Goal: Information Seeking & Learning: Learn about a topic

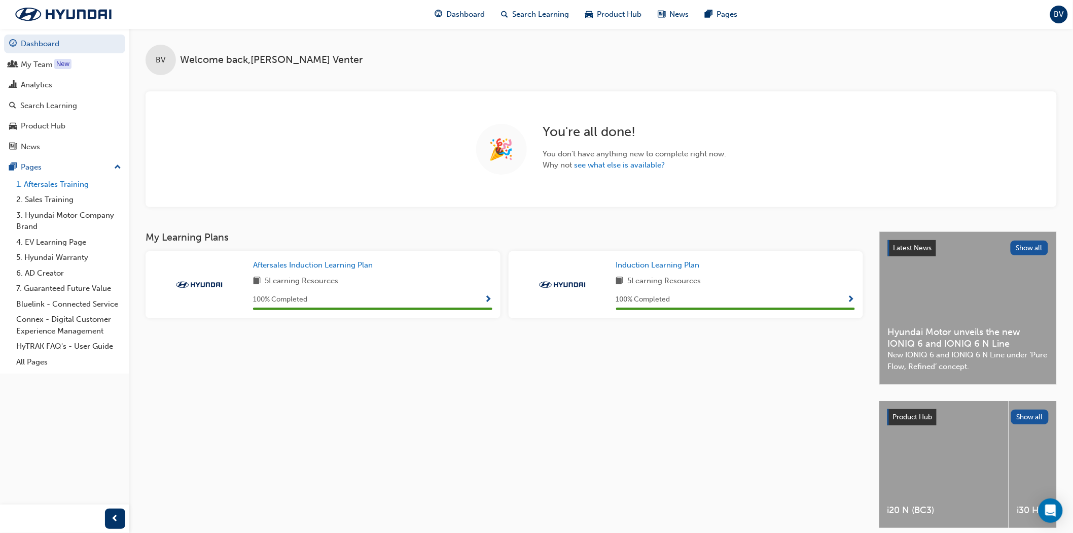
click at [47, 188] on link "1. Aftersales Training" at bounding box center [68, 185] width 113 height 16
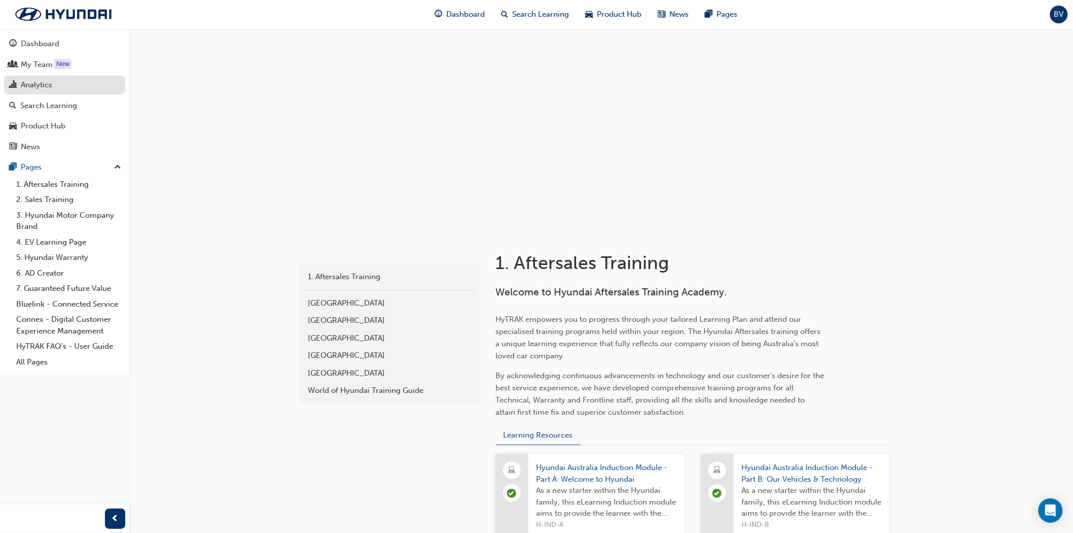
click at [42, 84] on div "Analytics" at bounding box center [36, 85] width 31 height 12
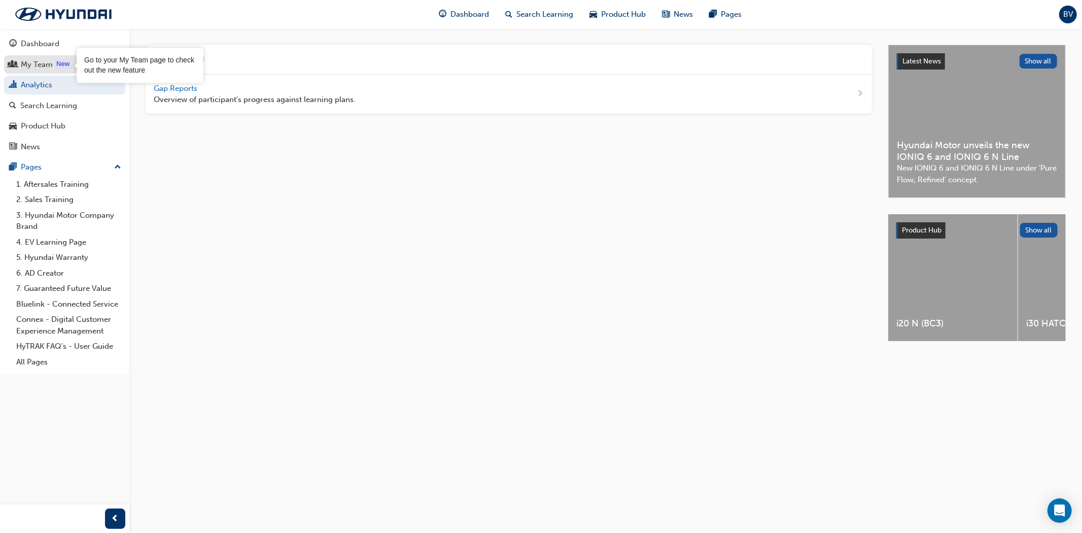
click at [40, 65] on div "My Team" at bounding box center [37, 65] width 32 height 12
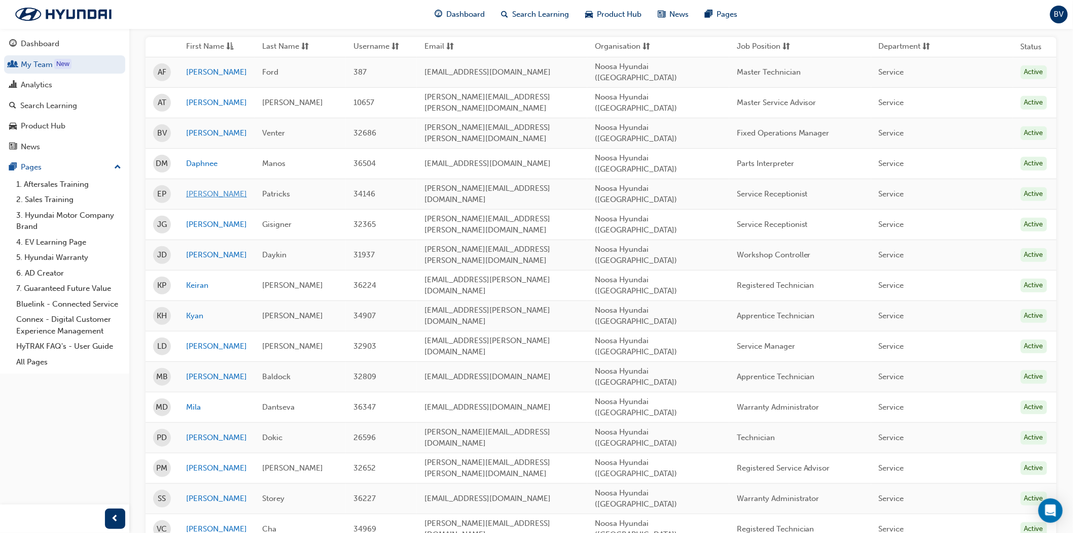
scroll to position [169, 0]
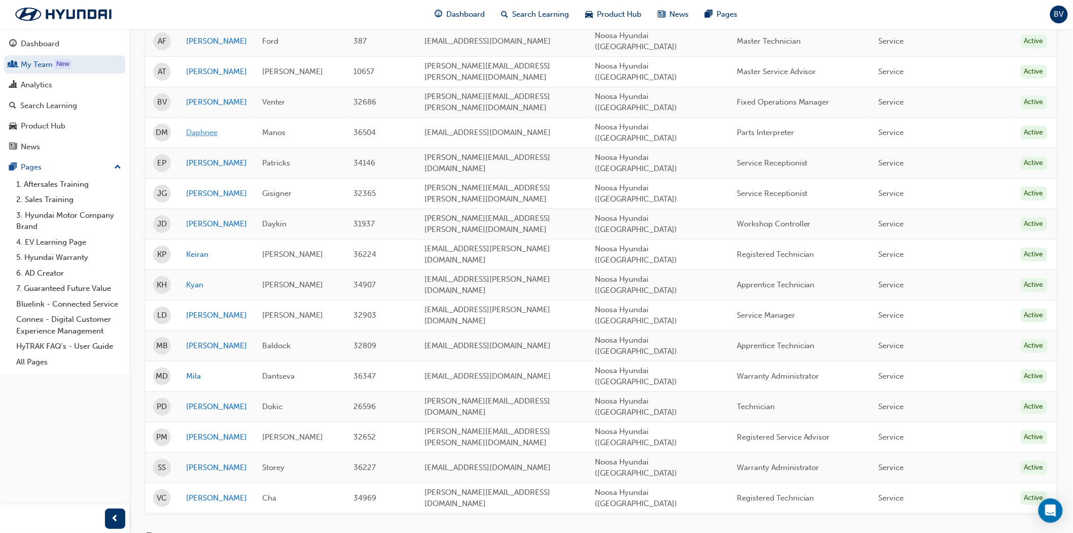
click at [199, 127] on link "Daphnee" at bounding box center [216, 133] width 61 height 12
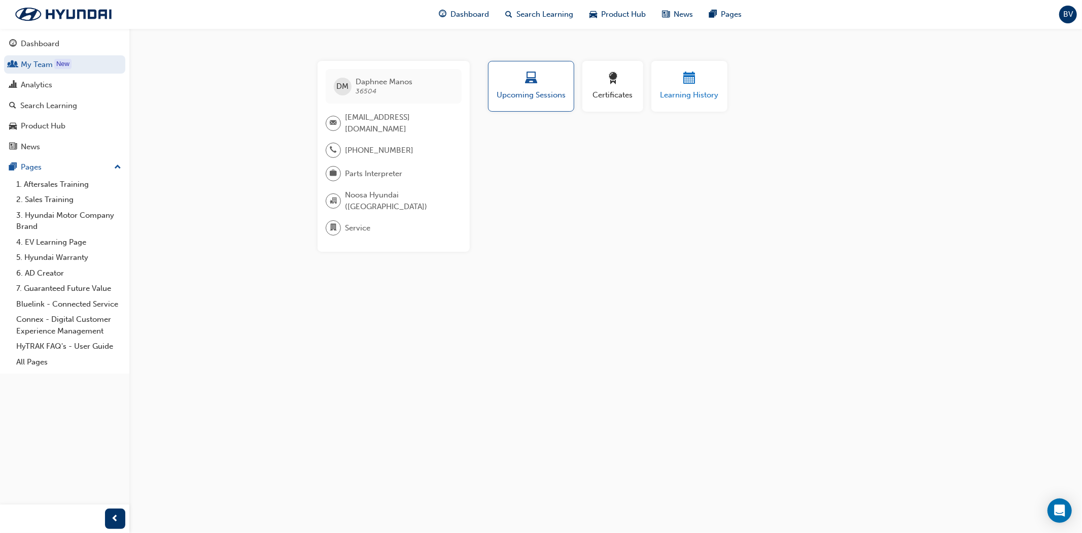
click at [675, 87] on div "Learning History" at bounding box center [689, 86] width 61 height 29
click at [528, 88] on div "Upcoming Sessions" at bounding box center [531, 86] width 71 height 29
click at [49, 85] on div "Analytics" at bounding box center [36, 85] width 31 height 12
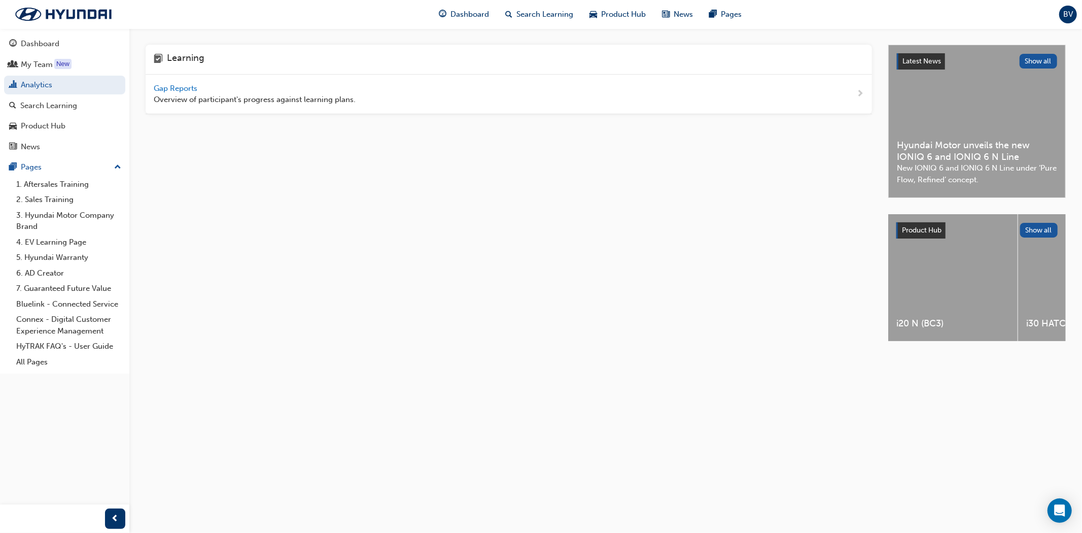
click at [173, 90] on span "Gap Reports" at bounding box center [177, 88] width 46 height 9
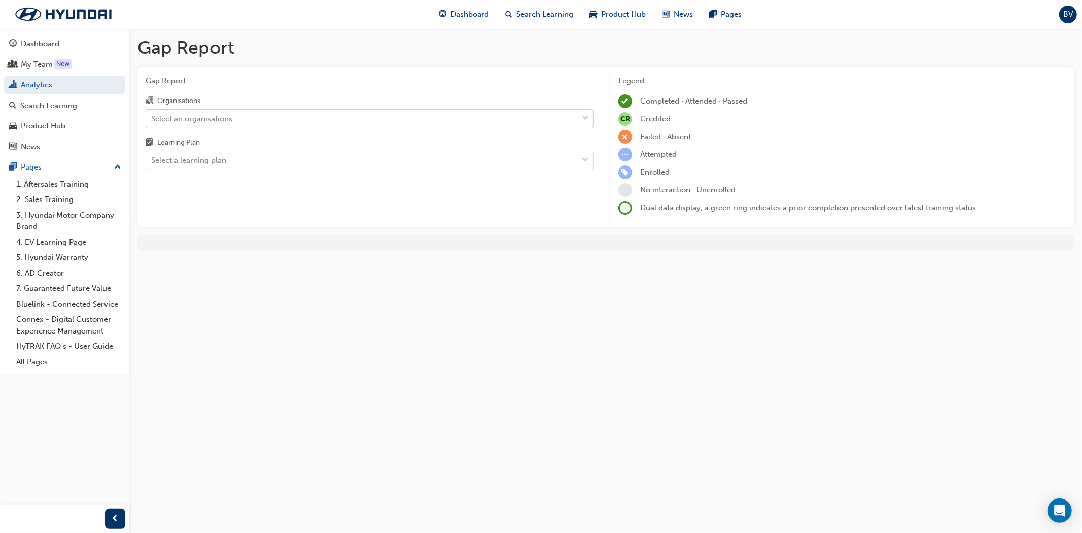
click at [206, 124] on div "Select an organisations" at bounding box center [191, 119] width 81 height 12
click at [152, 122] on input "Organisations Select an organisations" at bounding box center [151, 118] width 1 height 9
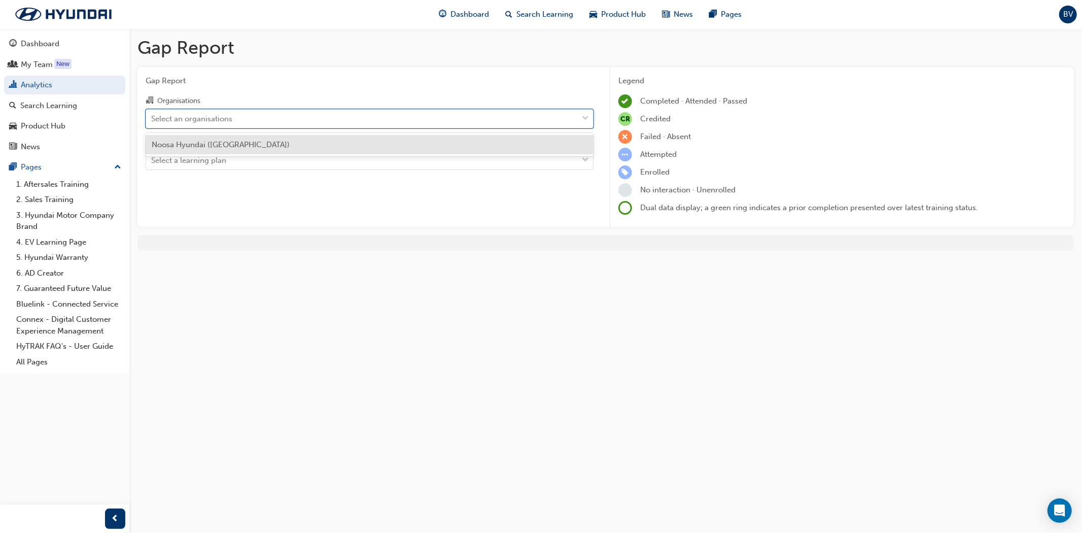
click at [210, 141] on span "Noosa Hyundai ([GEOGRAPHIC_DATA])" at bounding box center [221, 144] width 138 height 9
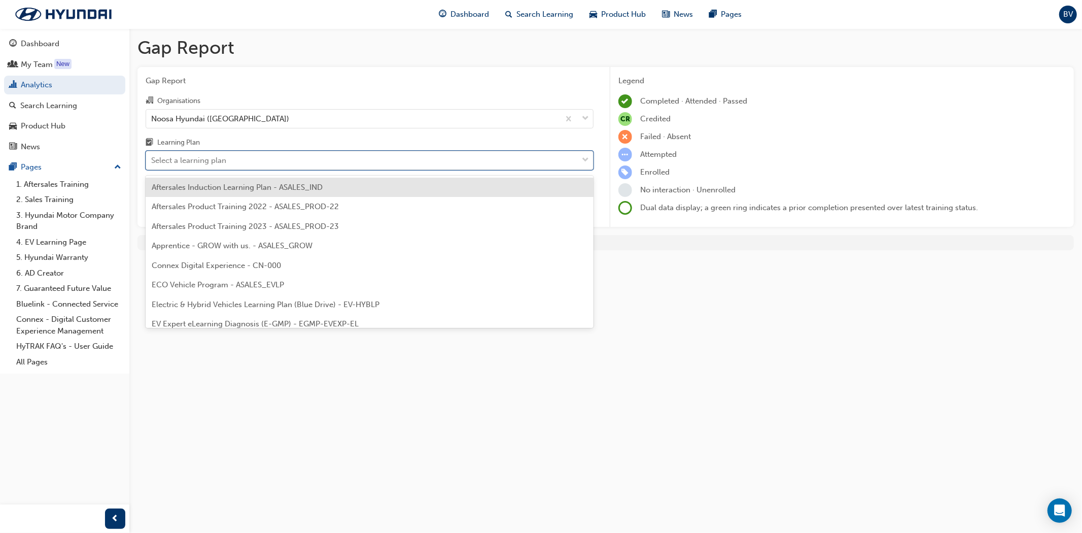
click at [210, 161] on div "Select a learning plan" at bounding box center [188, 161] width 75 height 12
click at [152, 161] on input "Learning Plan option Aftersales Induction Learning Plan - ASALES_IND focused, 1…" at bounding box center [151, 160] width 1 height 9
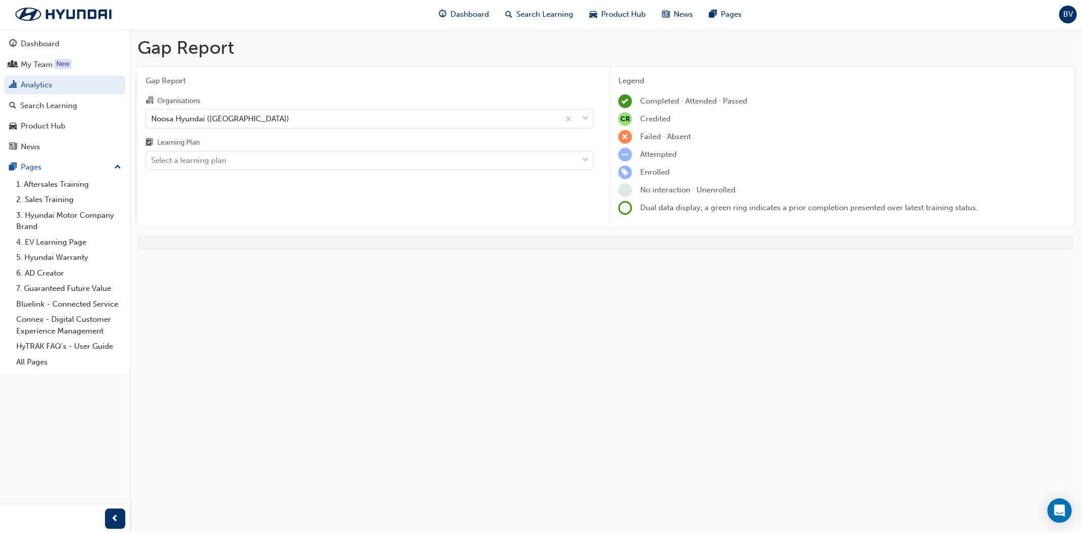
click at [620, 287] on div "Gap Report Gap Report Organisations Noosa Hyundai (Noosaville) Learning Plan Se…" at bounding box center [541, 266] width 1082 height 533
click at [622, 173] on span "learningRecordVerb_ENROLL-icon" at bounding box center [625, 172] width 14 height 14
click at [643, 171] on span "Enrolled" at bounding box center [654, 171] width 29 height 9
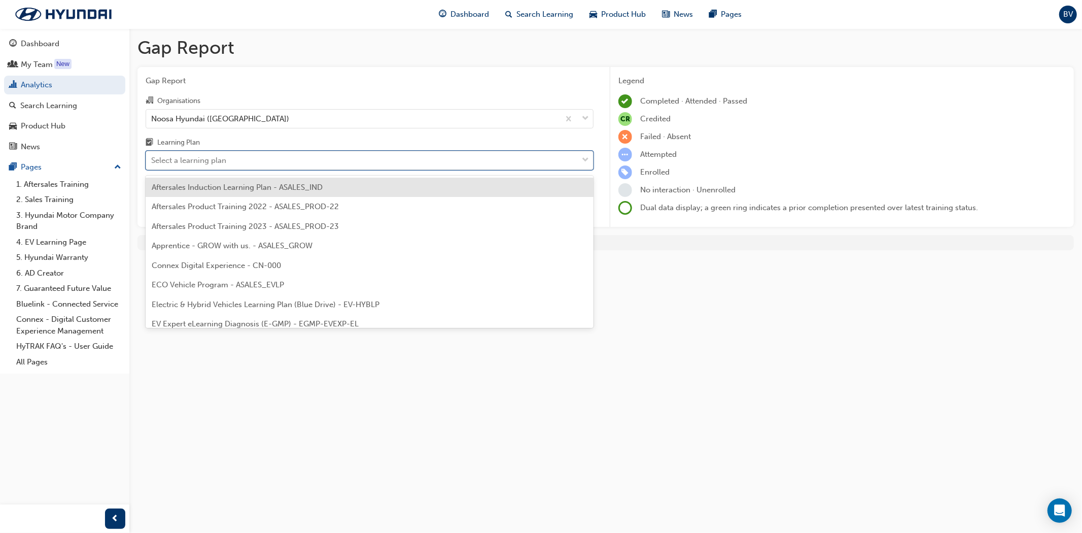
click at [176, 160] on div "Select a learning plan" at bounding box center [188, 161] width 75 height 12
click at [152, 160] on input "Learning Plan option Aftersales Induction Learning Plan - ASALES_IND focused, 1…" at bounding box center [151, 160] width 1 height 9
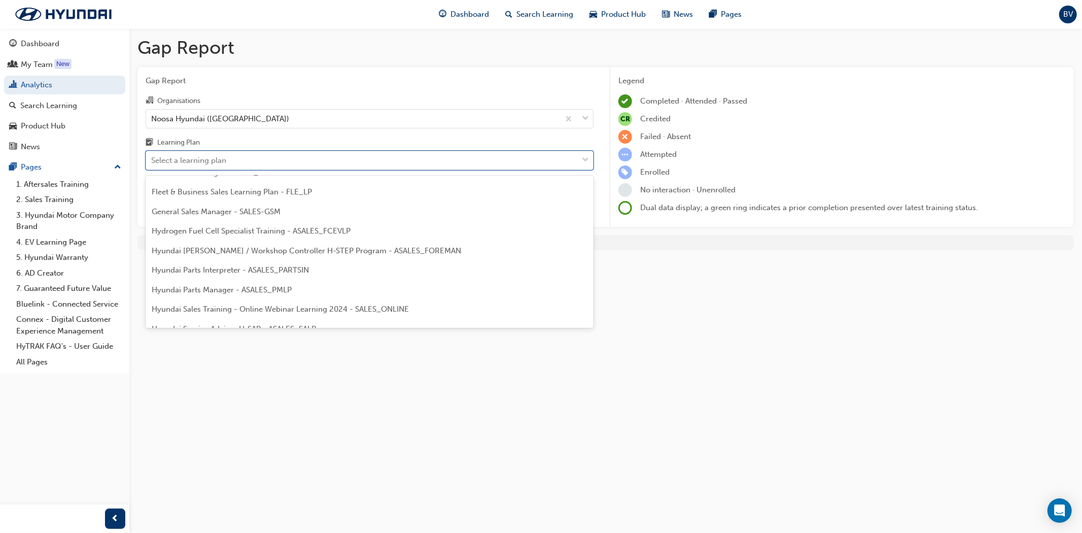
scroll to position [169, 0]
click at [211, 271] on span "Hyundai Parts Interpreter - ASALES_PARTSIN" at bounding box center [230, 271] width 157 height 9
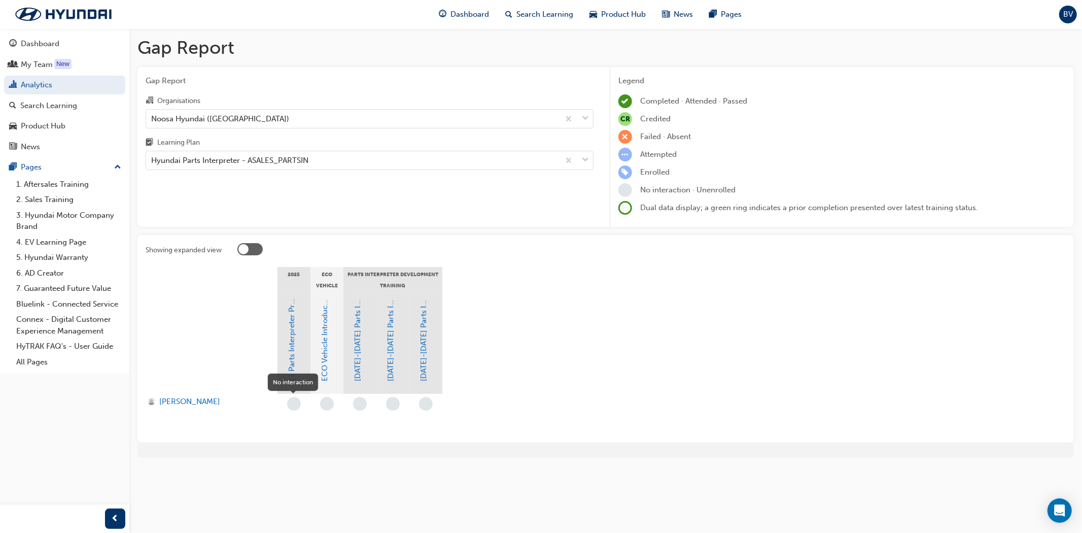
click at [293, 403] on span "learningRecordVerb_NONE-icon" at bounding box center [294, 404] width 14 height 14
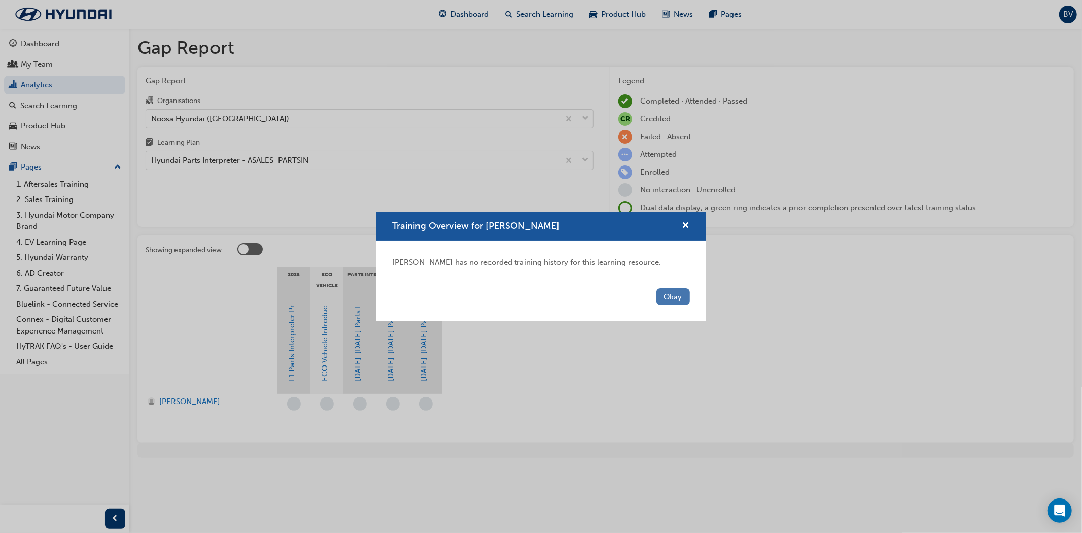
click at [663, 293] on button "Okay" at bounding box center [672, 296] width 33 height 17
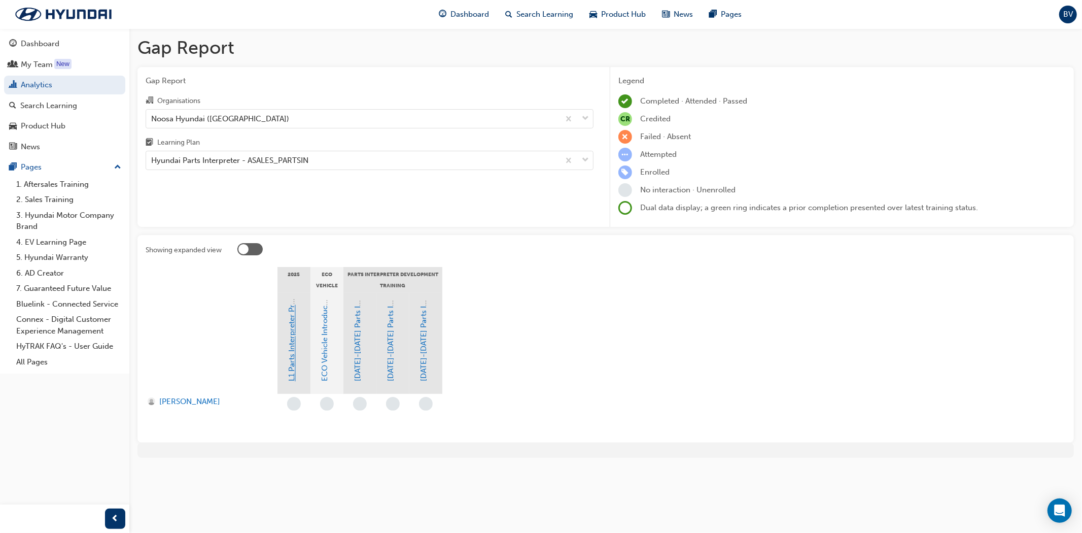
click at [291, 336] on link "L1 Parts Interpreter Program Level 1 Training" at bounding box center [292, 303] width 9 height 157
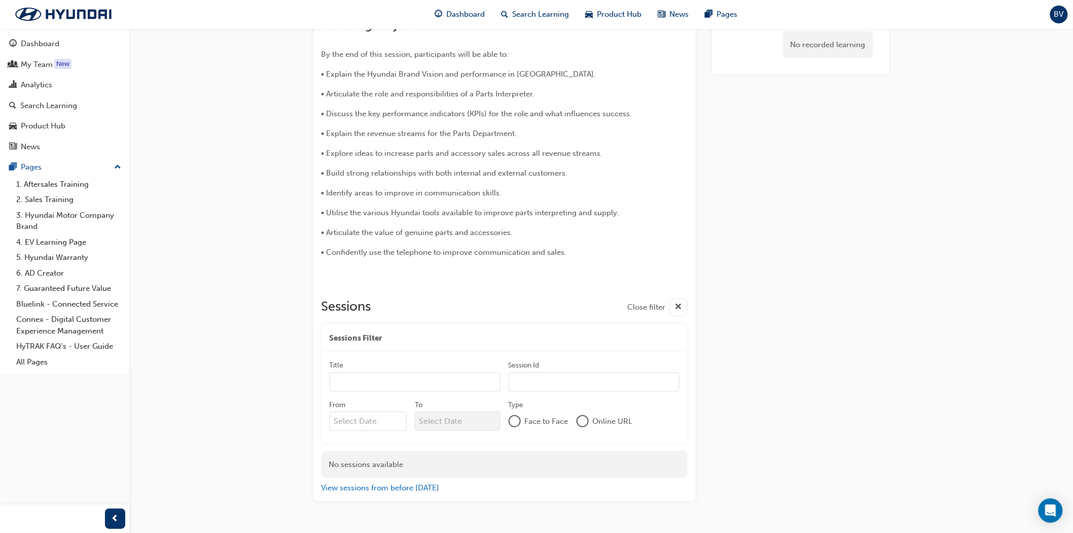
scroll to position [293, 0]
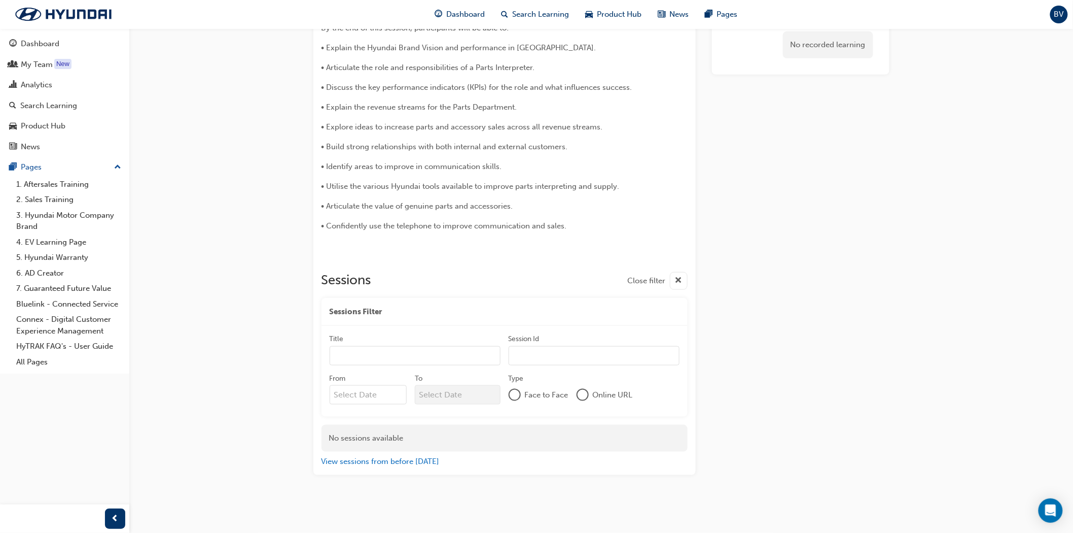
click at [382, 440] on div "No sessions available" at bounding box center [505, 438] width 366 height 27
click at [399, 354] on input "Title" at bounding box center [415, 355] width 171 height 19
type input "M"
click at [580, 396] on div at bounding box center [583, 395] width 10 height 10
click at [580, 393] on div at bounding box center [583, 395] width 8 height 8
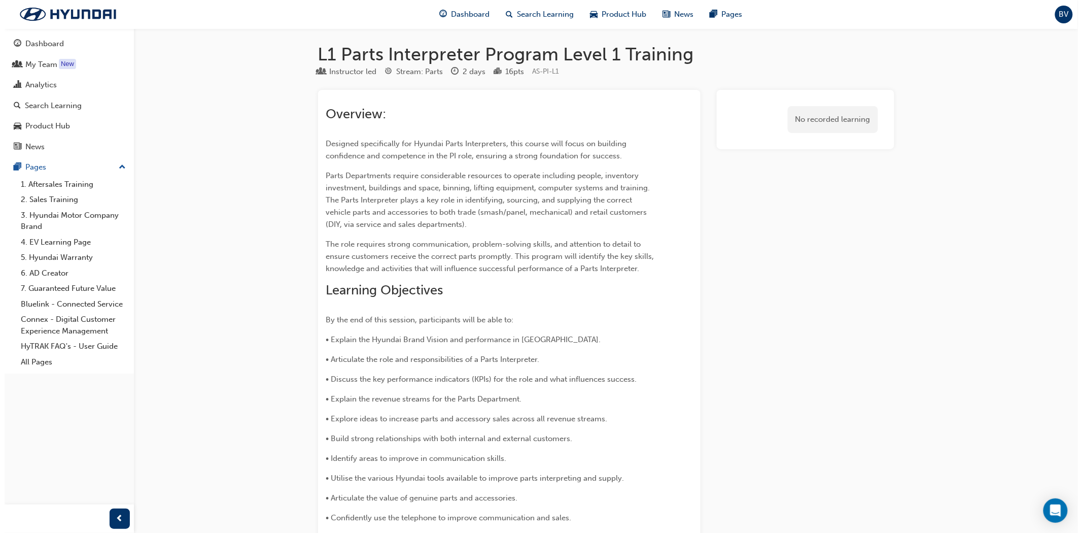
scroll to position [0, 0]
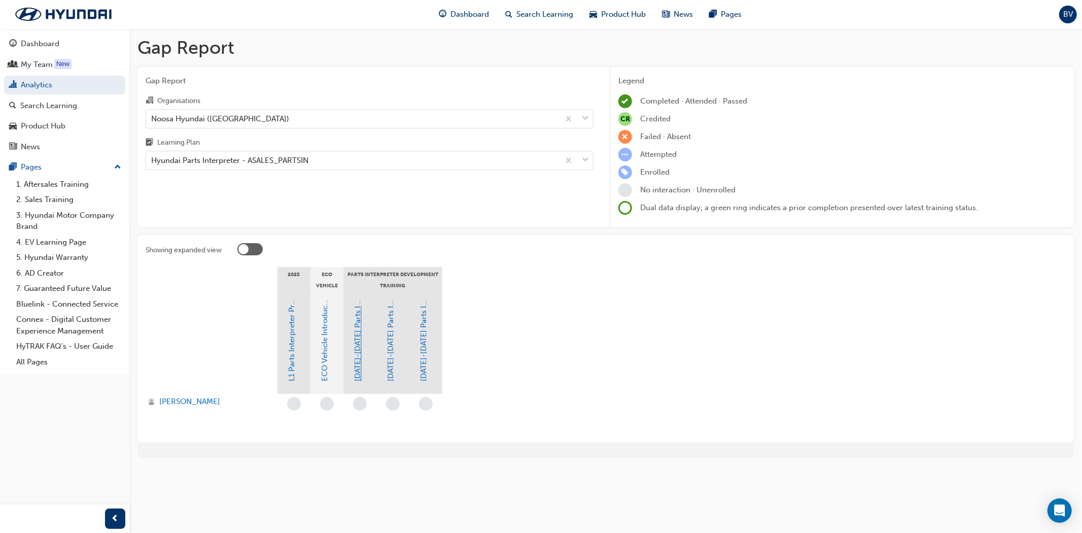
click at [358, 340] on link "[DATE]-[DATE] Parts Interpreter Level 1 Training" at bounding box center [358, 297] width 9 height 167
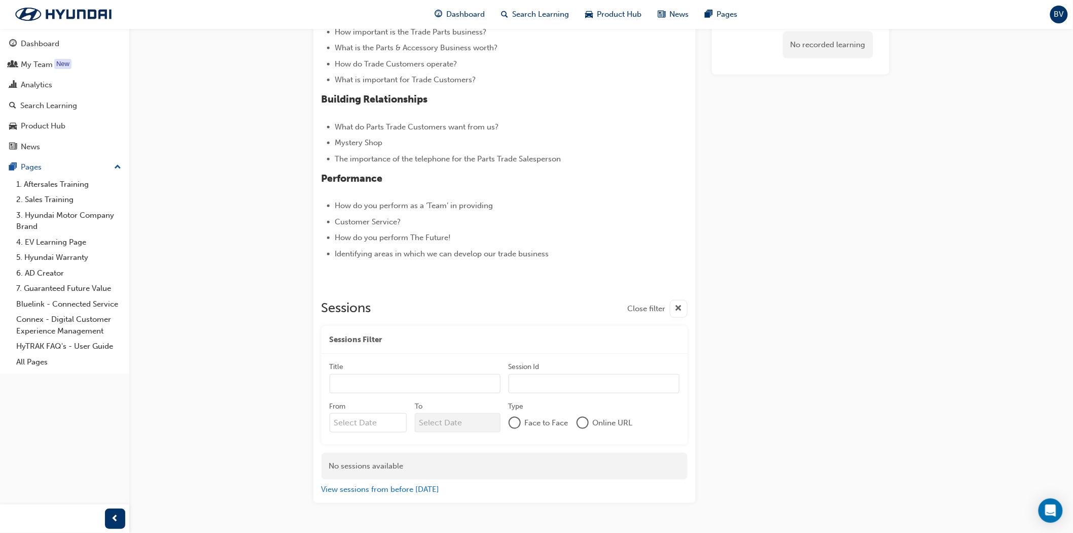
scroll to position [221, 0]
click at [589, 387] on input "Session Id" at bounding box center [594, 381] width 171 height 19
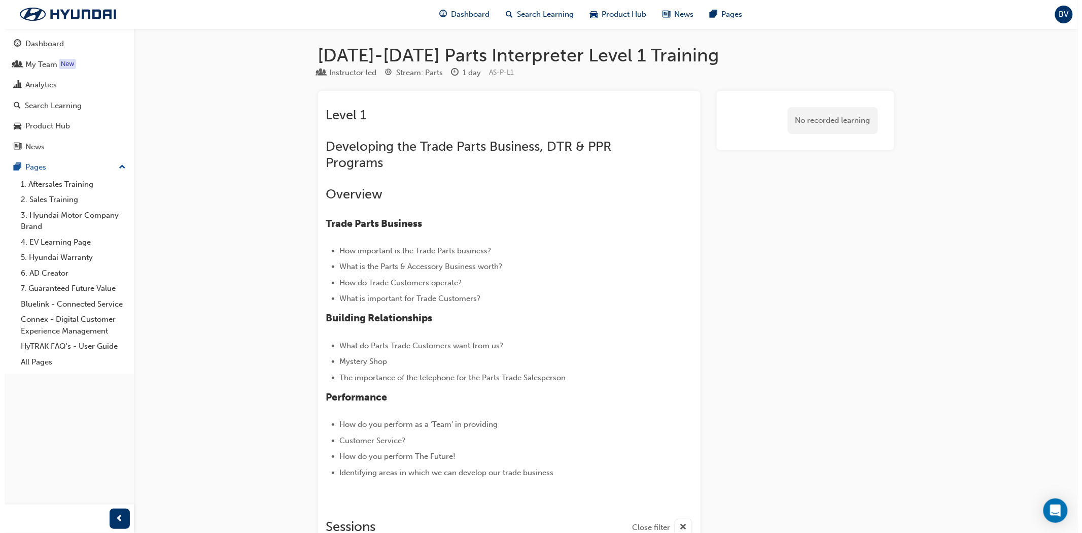
scroll to position [0, 0]
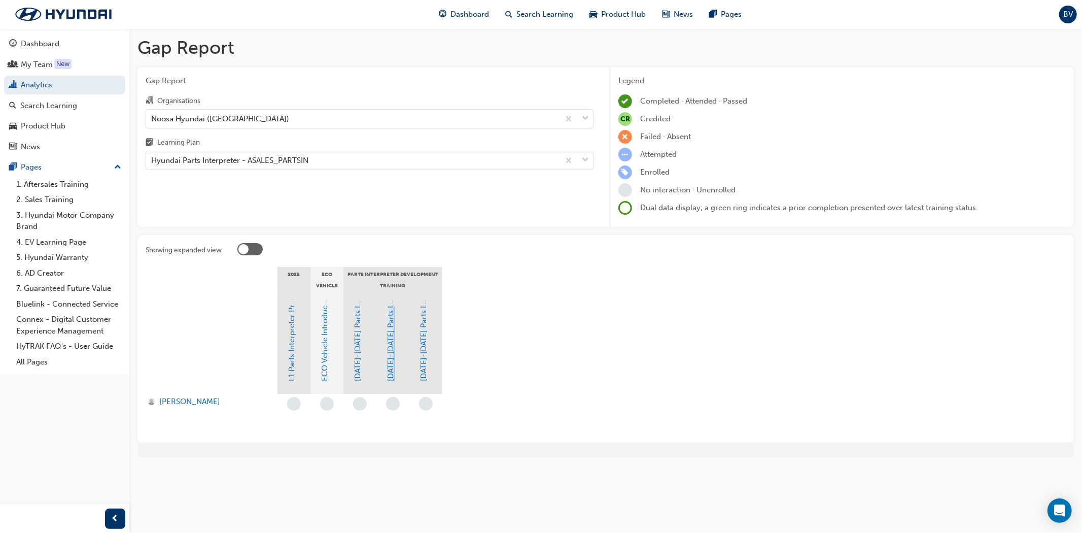
click at [393, 367] on link "[DATE]-[DATE] Parts Interpreter Level 2 Training" at bounding box center [391, 297] width 9 height 168
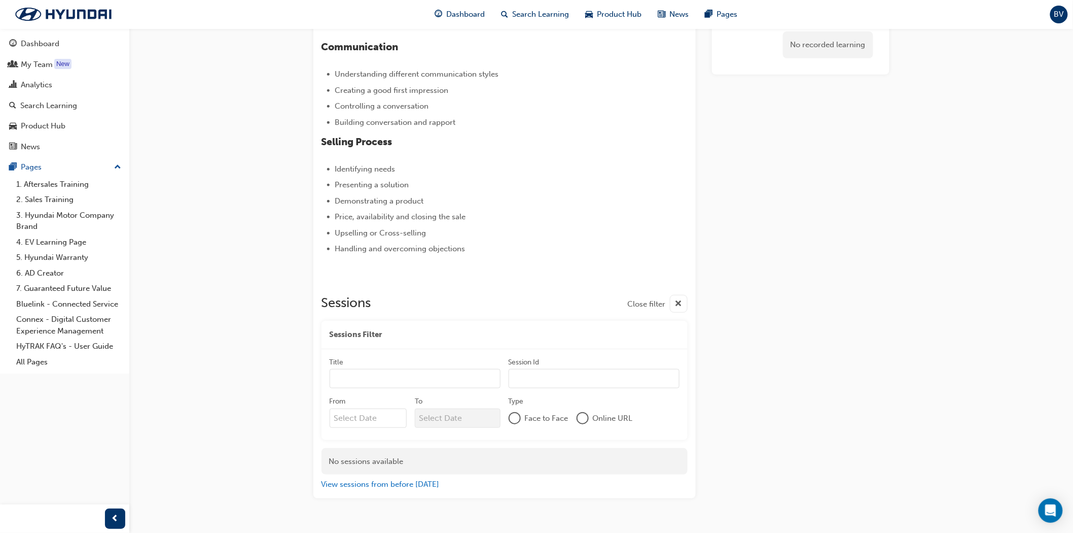
scroll to position [185, 0]
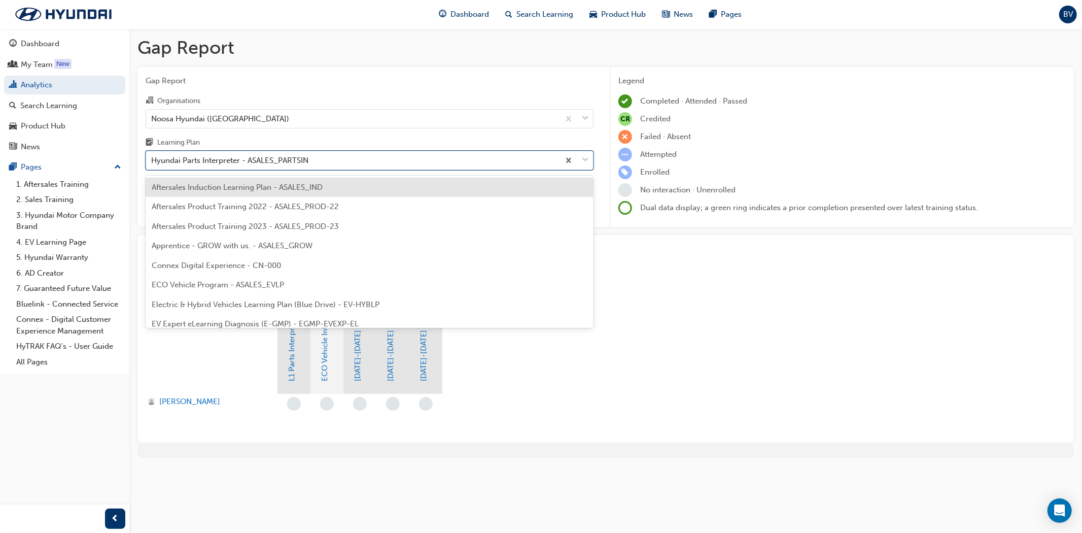
click at [205, 158] on div "Hyundai Parts Interpreter - ASALES_PARTSIN" at bounding box center [229, 161] width 157 height 12
click at [152, 158] on input "Learning Plan option Aftersales Induction Learning Plan - ASALES_IND focused, 1…" at bounding box center [151, 160] width 1 height 9
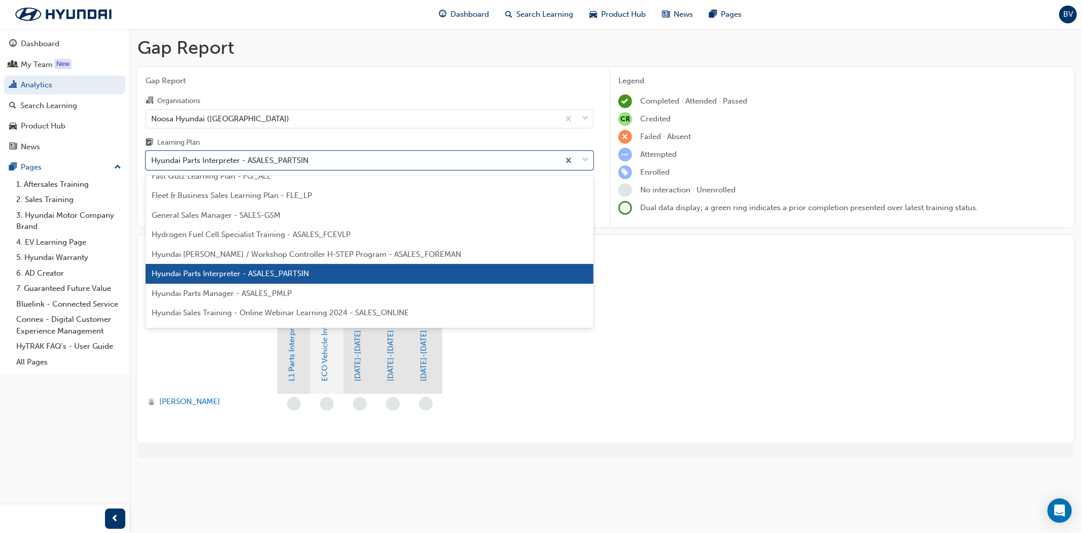
scroll to position [185, 0]
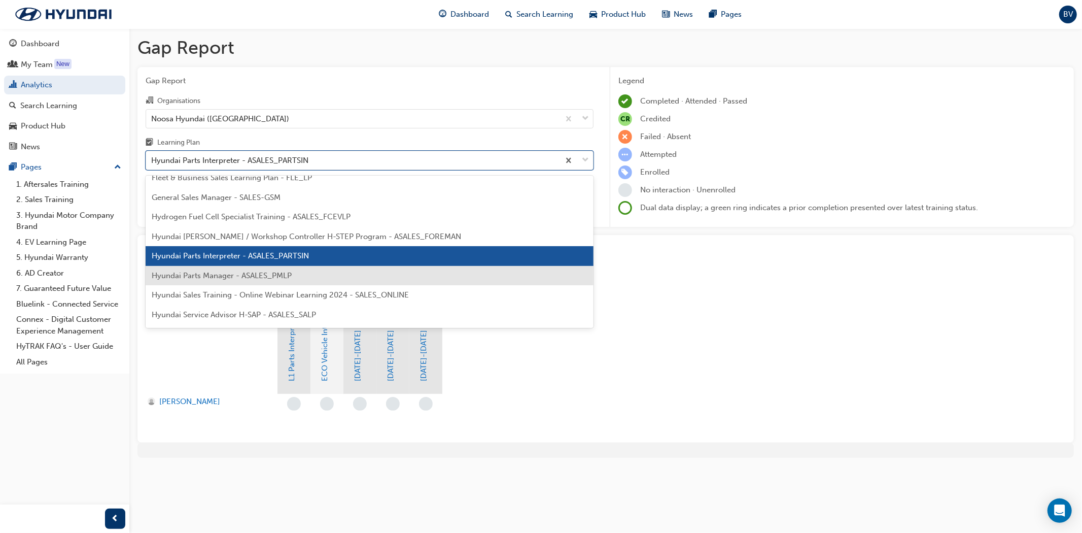
click at [236, 273] on span "Hyundai Parts Manager - ASALES_PMLP" at bounding box center [222, 275] width 140 height 9
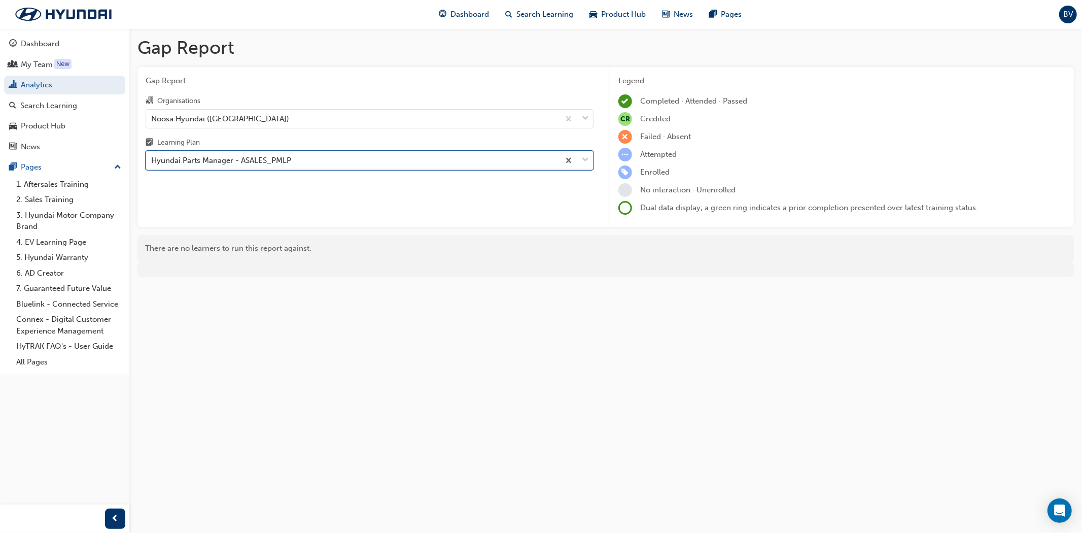
click at [238, 161] on div "Hyundai Parts Manager - ASALES_PMLP" at bounding box center [221, 161] width 140 height 12
click at [152, 161] on input "Learning Plan option Hyundai Parts Manager - ASALES_PMLP, selected. 0 results a…" at bounding box center [151, 160] width 1 height 9
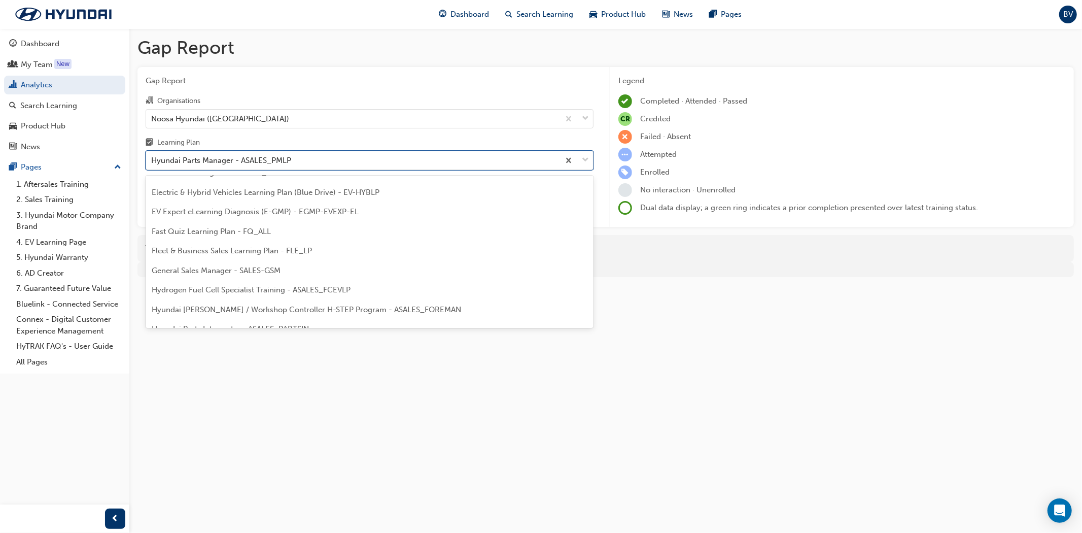
scroll to position [113, 0]
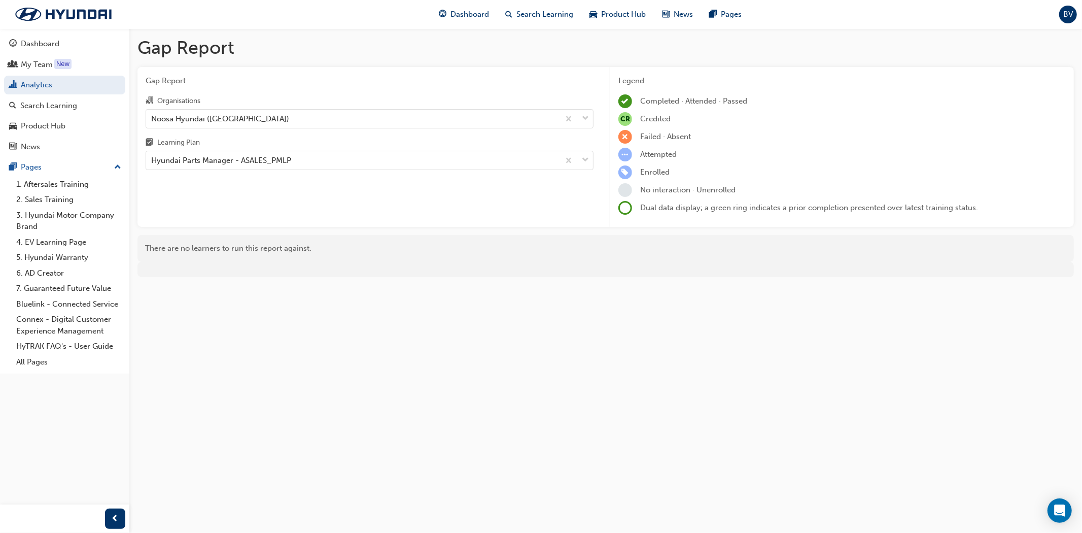
click at [221, 402] on div "Gap Report Gap Report Organisations Noosa Hyundai (Noosaville) Learning Plan Hy…" at bounding box center [541, 266] width 1082 height 533
click at [225, 162] on div "Hyundai Parts Manager - ASALES_PMLP" at bounding box center [221, 161] width 140 height 12
click at [152, 162] on input "Learning Plan Hyundai Parts Manager - ASALES_PMLP" at bounding box center [151, 160] width 1 height 9
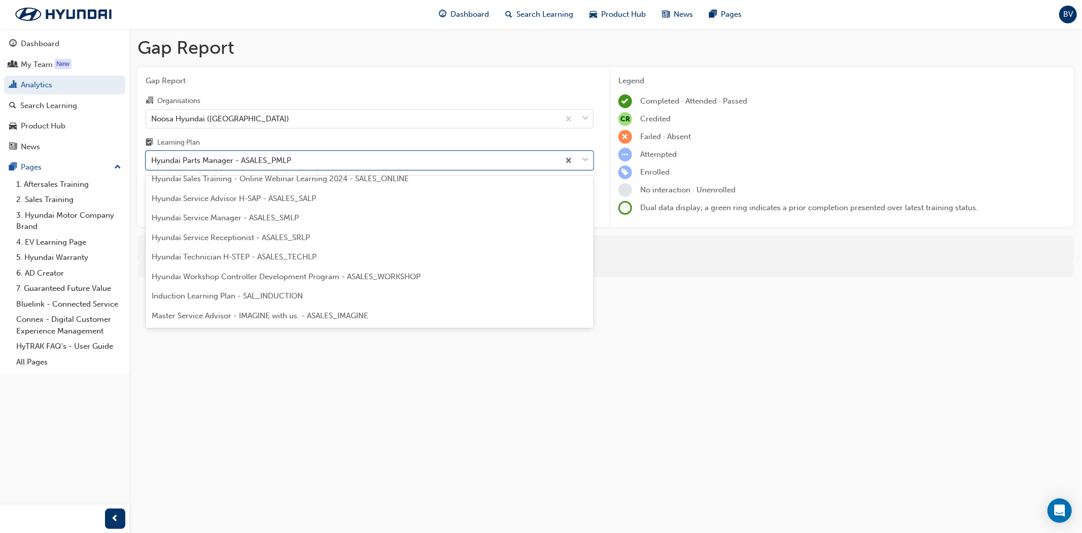
scroll to position [318, 0]
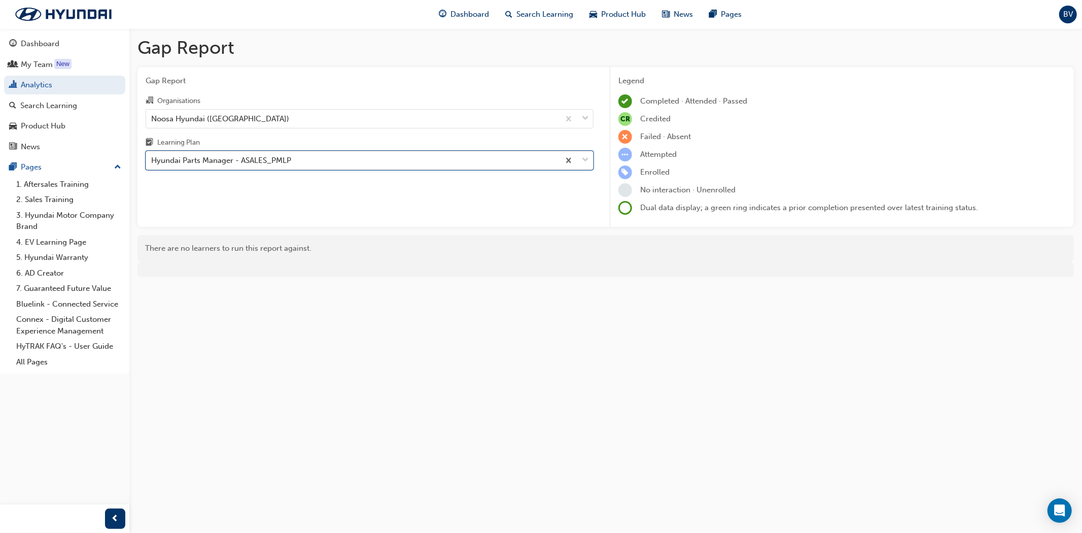
click at [211, 162] on div "Hyundai Parts Manager - ASALES_PMLP" at bounding box center [221, 161] width 140 height 12
click at [152, 162] on input "Learning Plan option Hyundai Parts Manager - ASALES_PMLP, selected. 0 results a…" at bounding box center [151, 160] width 1 height 9
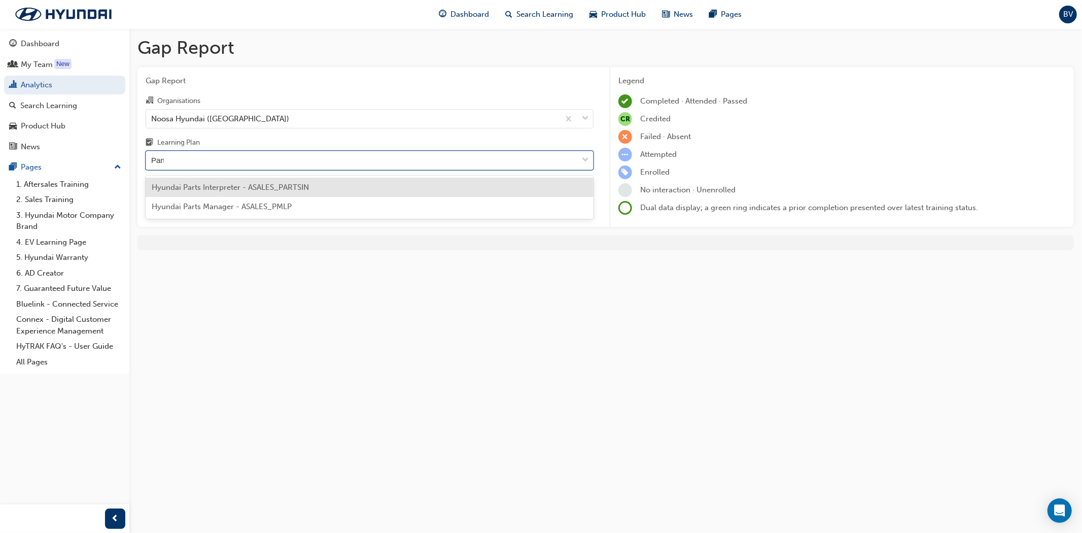
type input "Parts"
click at [202, 188] on span "Hyundai Parts Interpreter - ASALES_PARTSIN" at bounding box center [230, 187] width 157 height 9
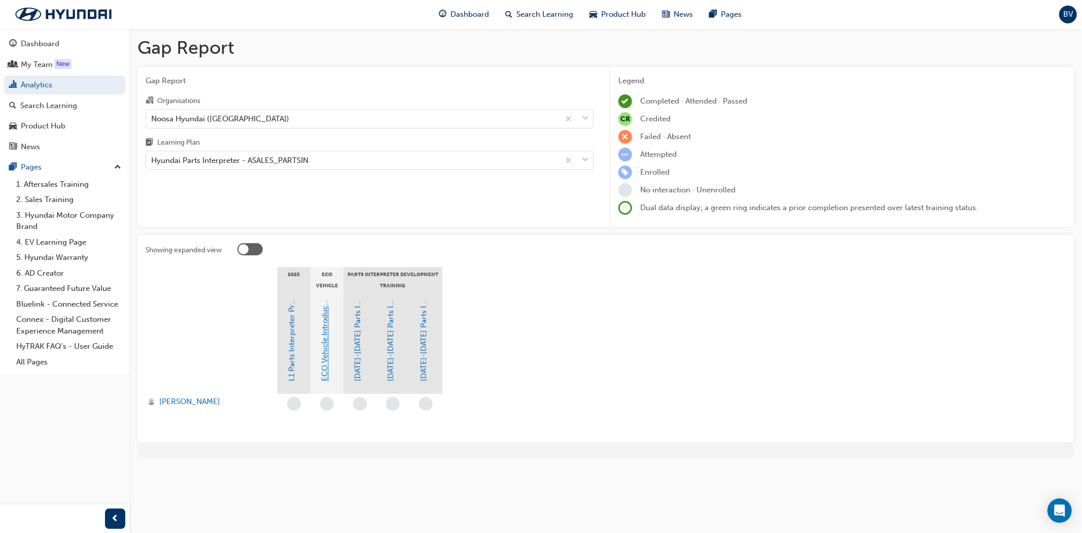
click at [325, 342] on link "ECO Vehicle Introduction and Safety Awareness" at bounding box center [325, 297] width 9 height 167
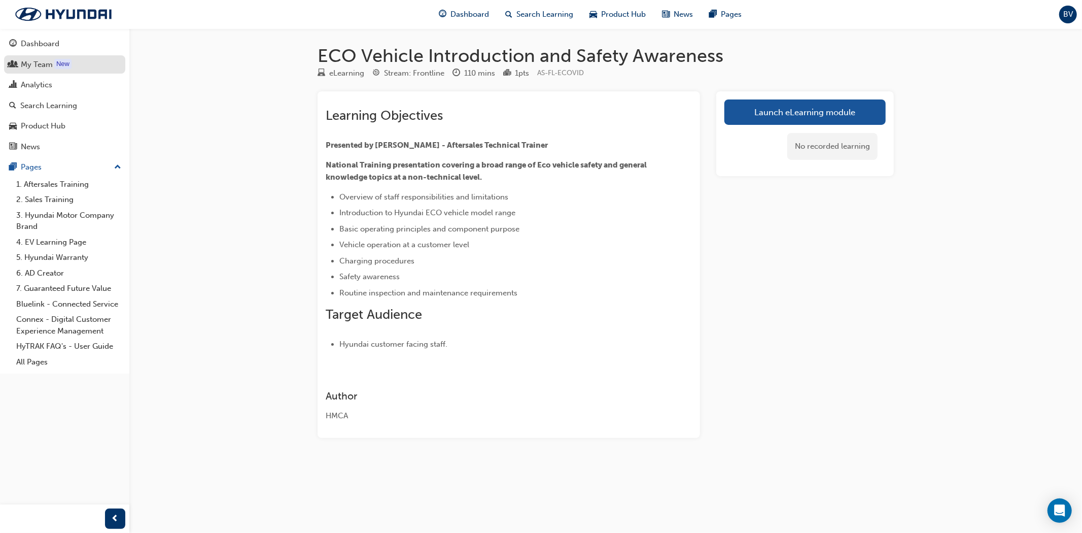
click at [48, 71] on div "My Team" at bounding box center [64, 64] width 111 height 13
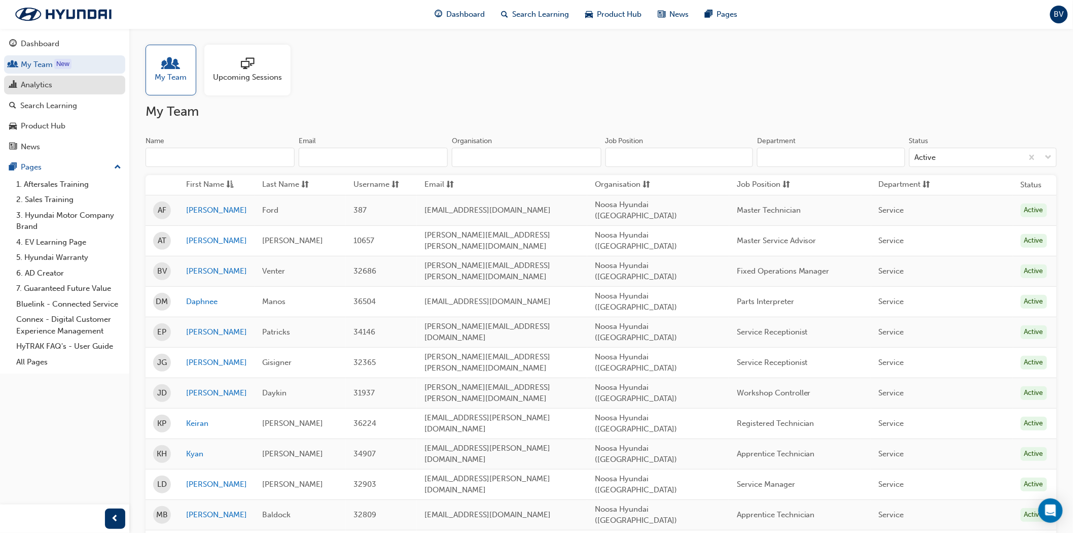
click at [41, 88] on div "Analytics" at bounding box center [36, 85] width 31 height 12
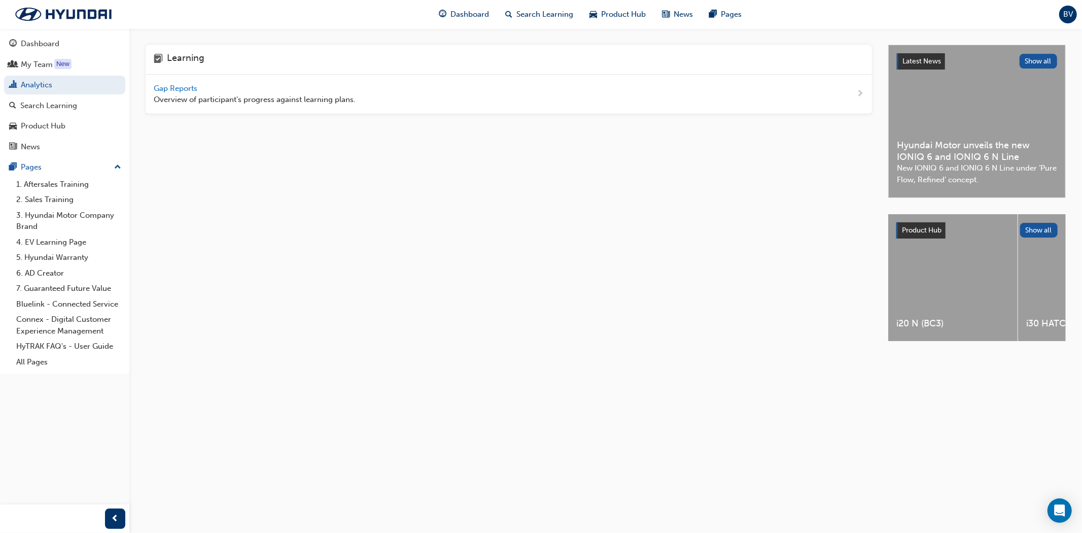
click at [179, 88] on span "Gap Reports" at bounding box center [177, 88] width 46 height 9
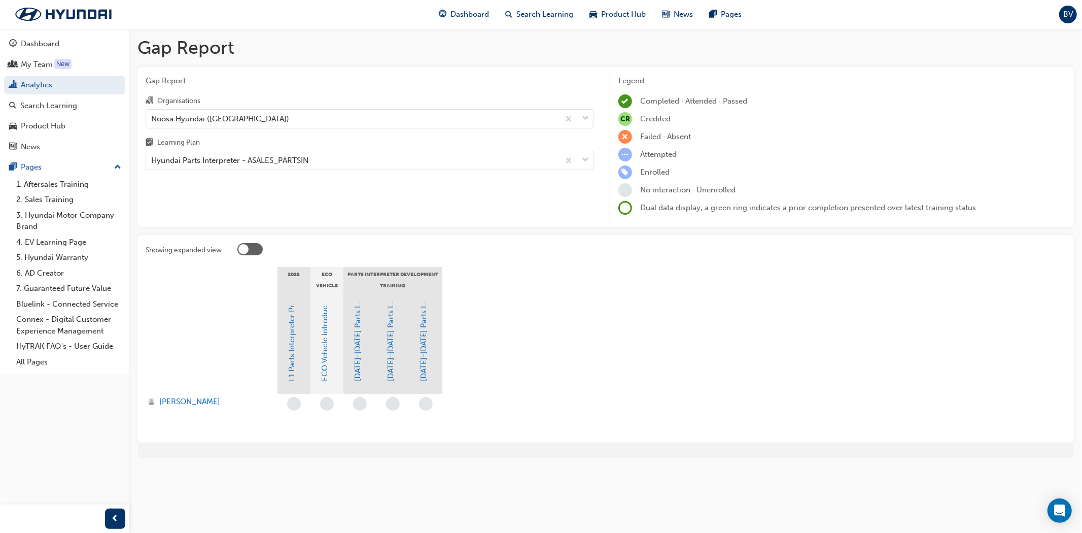
click at [237, 244] on div at bounding box center [249, 249] width 25 height 12
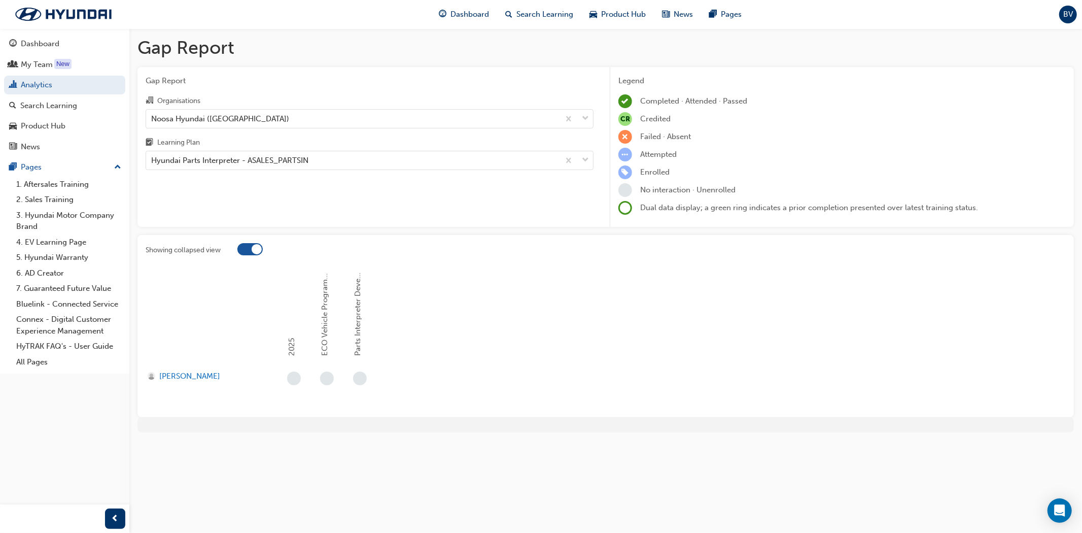
click at [296, 381] on span "learningRecordVerb_NONE-icon" at bounding box center [294, 378] width 14 height 14
click at [293, 353] on span "2025" at bounding box center [292, 347] width 9 height 18
click at [248, 249] on div at bounding box center [249, 249] width 25 height 12
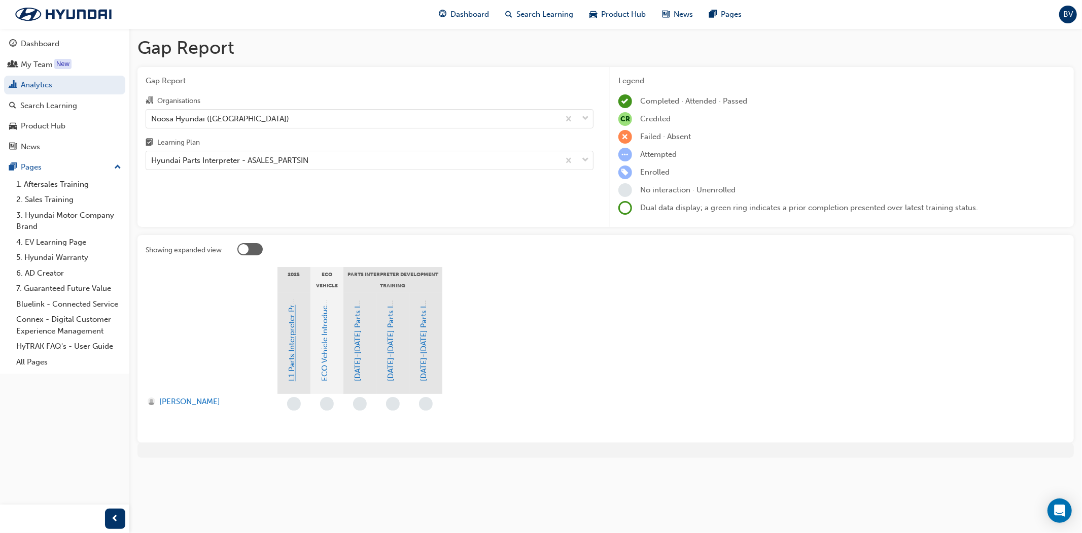
click at [292, 371] on link "L1 Parts Interpreter Program Level 1 Training" at bounding box center [292, 303] width 9 height 157
click at [326, 327] on link "ECO Vehicle Introduction and Safety Awareness" at bounding box center [325, 297] width 9 height 167
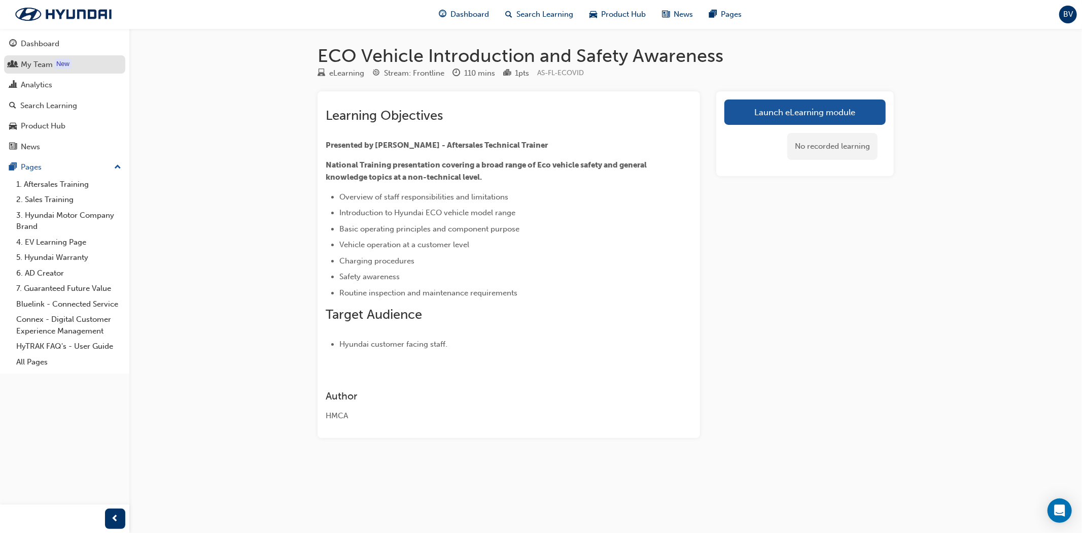
click at [42, 70] on div "My Team" at bounding box center [37, 65] width 32 height 12
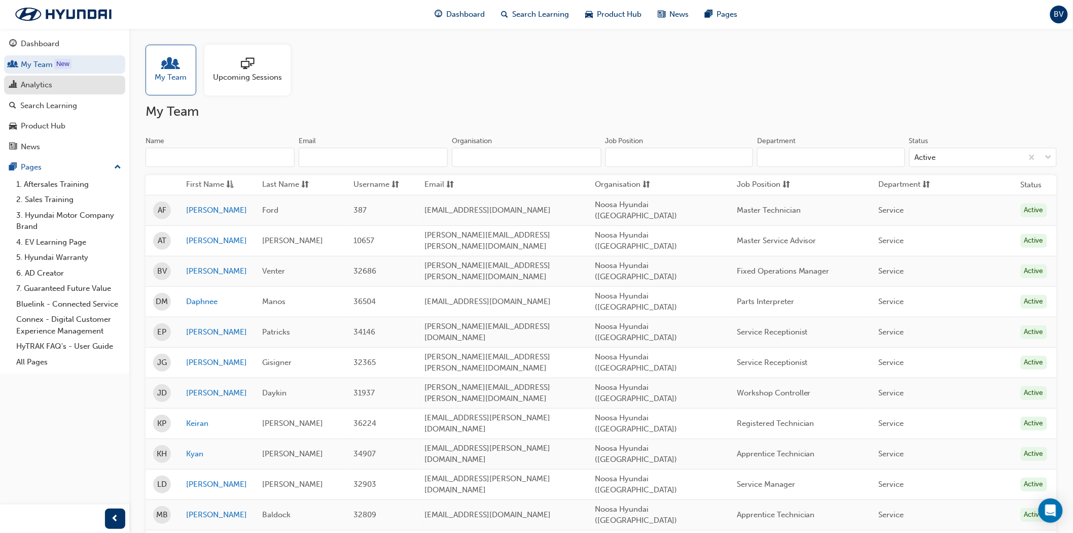
click at [48, 88] on div "Analytics" at bounding box center [36, 85] width 31 height 12
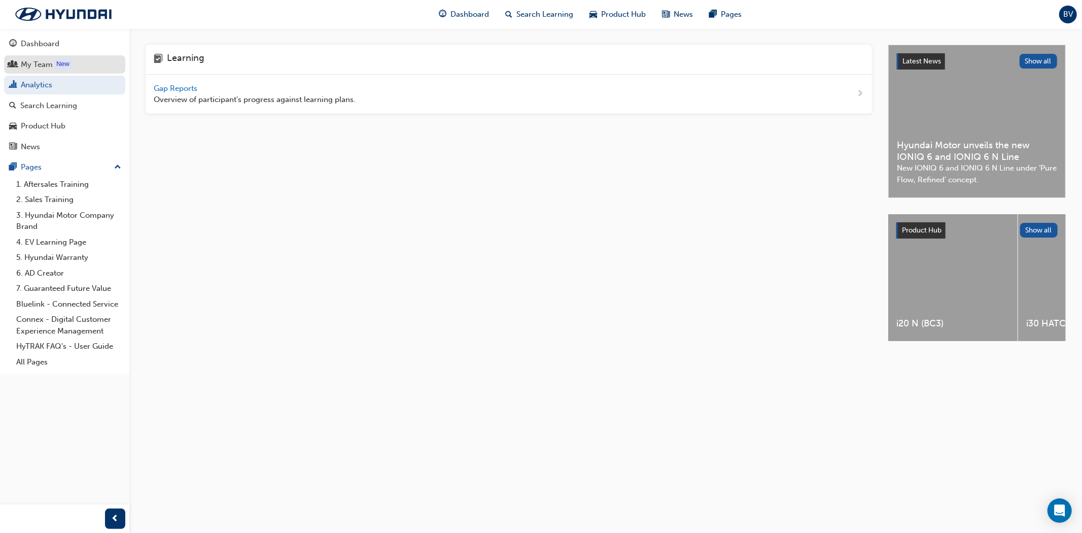
click at [49, 73] on link "My Team New" at bounding box center [64, 64] width 121 height 19
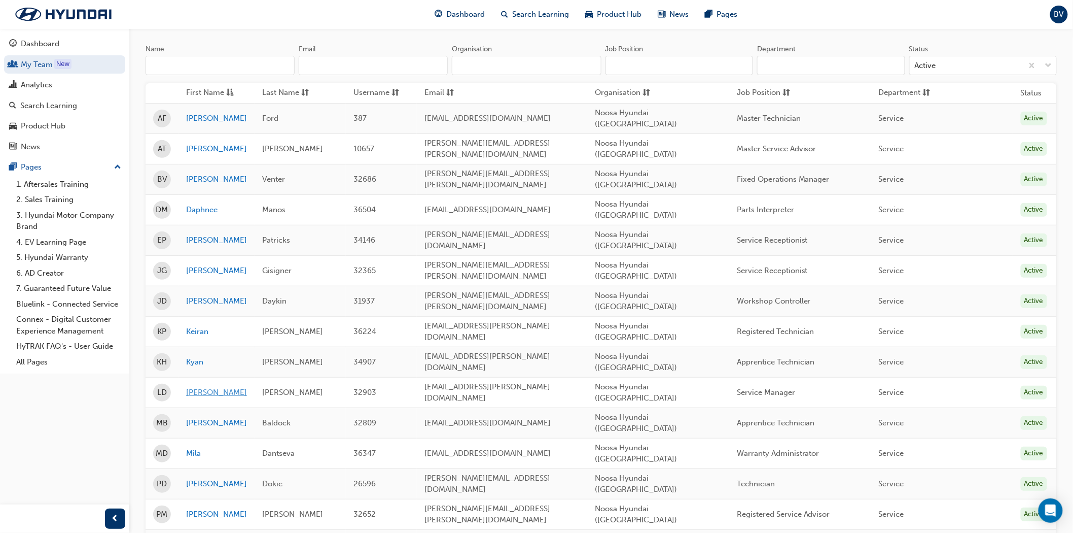
scroll to position [72, 0]
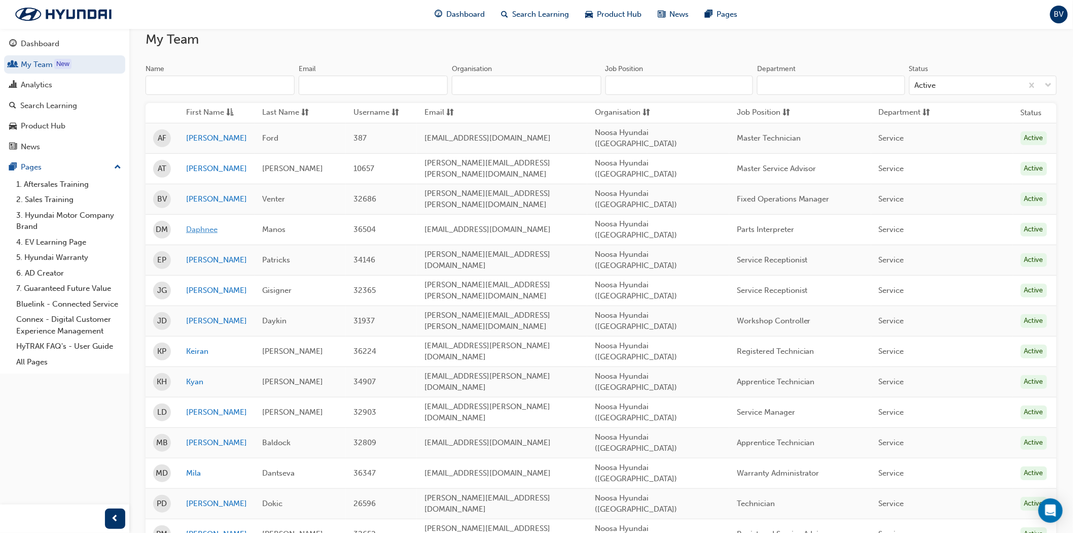
click at [201, 224] on link "Daphnee" at bounding box center [216, 230] width 61 height 12
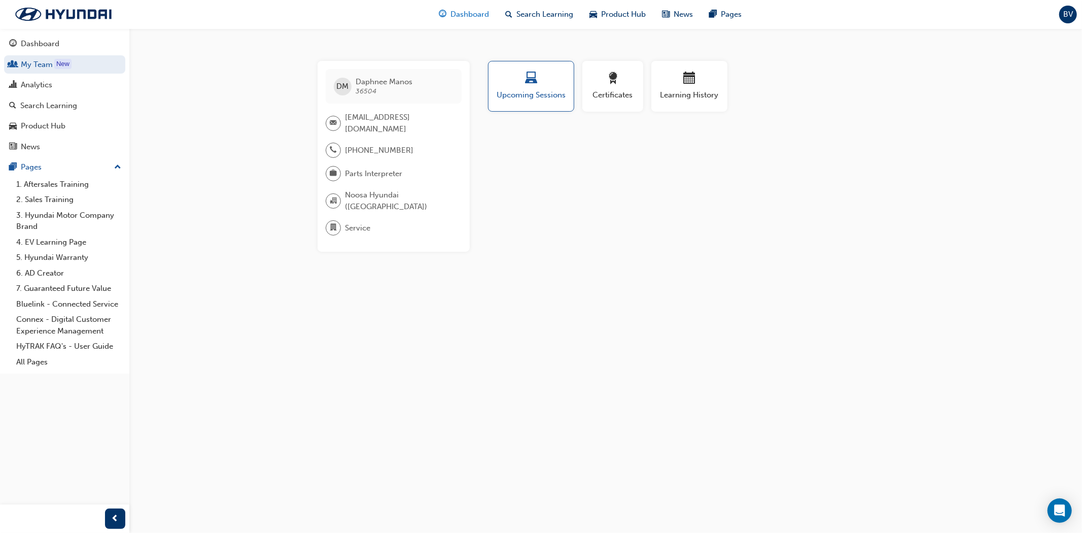
click at [476, 15] on span "Dashboard" at bounding box center [470, 15] width 39 height 12
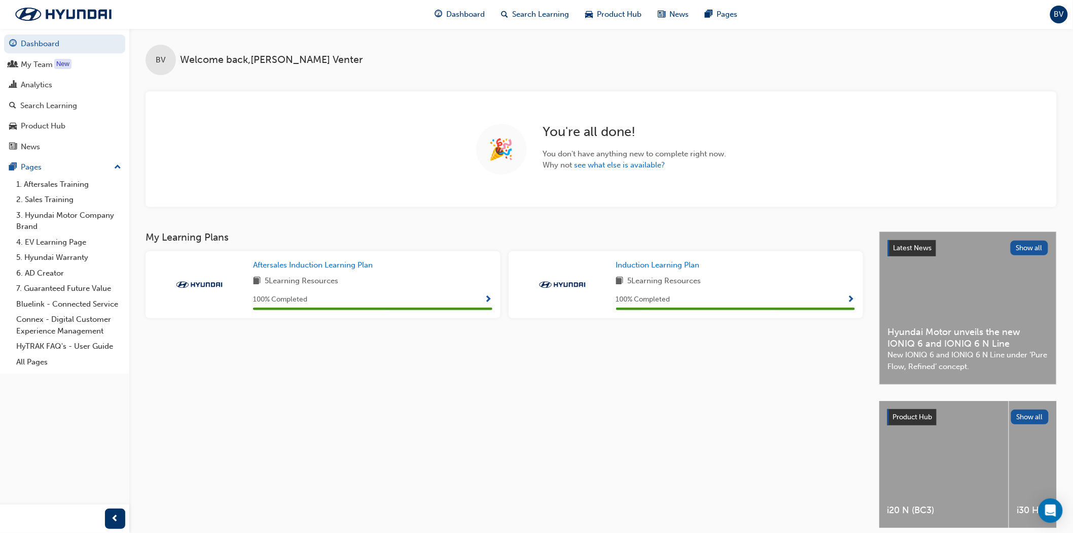
scroll to position [43, 0]
